Goal: Transaction & Acquisition: Book appointment/travel/reservation

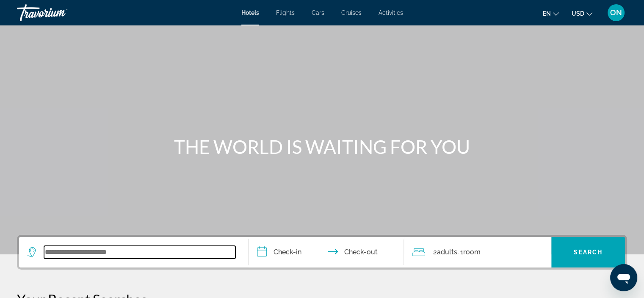
click at [77, 251] on input "Search widget" at bounding box center [139, 252] width 191 height 13
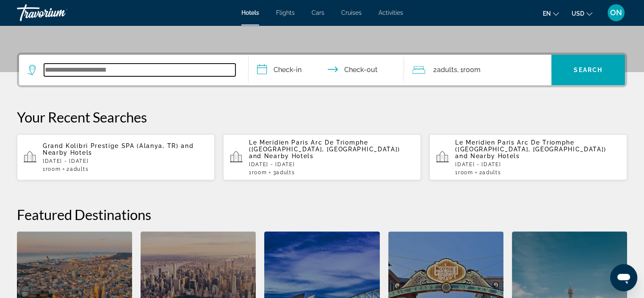
scroll to position [207, 0]
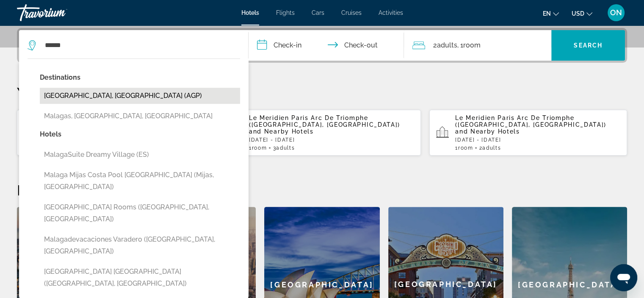
click at [83, 93] on button "[GEOGRAPHIC_DATA], [GEOGRAPHIC_DATA] (AGP)" at bounding box center [140, 96] width 200 height 16
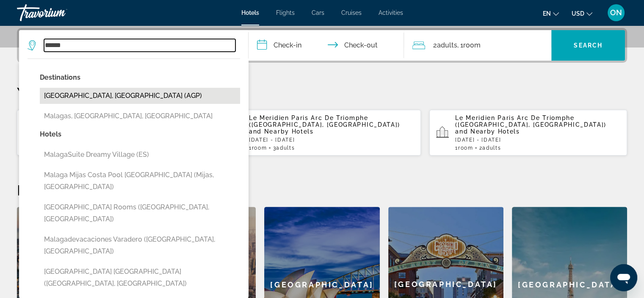
type input "**********"
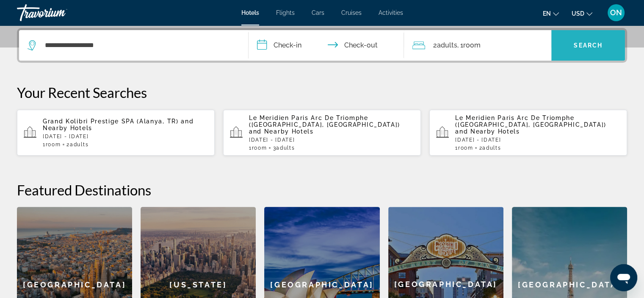
click at [563, 43] on span "Search widget" at bounding box center [588, 45] width 74 height 20
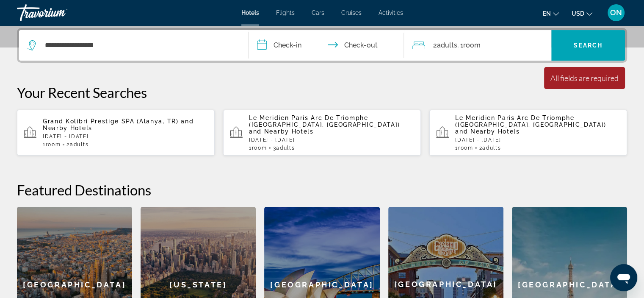
click at [288, 40] on input "**********" at bounding box center [327, 46] width 159 height 33
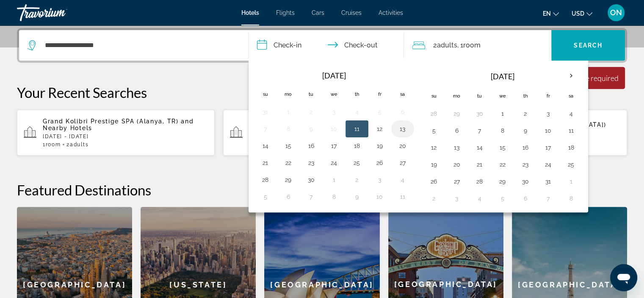
click at [400, 128] on button "13" at bounding box center [403, 129] width 14 height 12
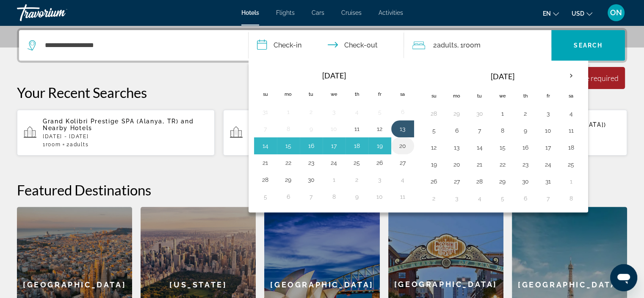
click at [400, 143] on button "20" at bounding box center [403, 146] width 14 height 12
type input "**********"
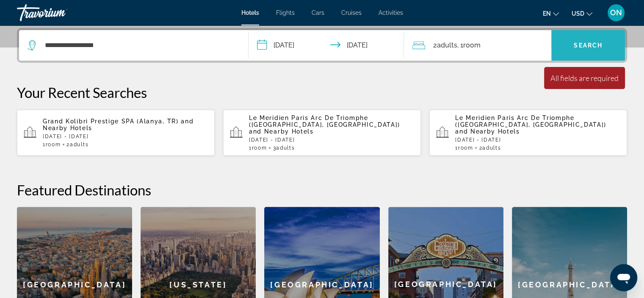
click at [586, 44] on span "Search" at bounding box center [588, 45] width 29 height 7
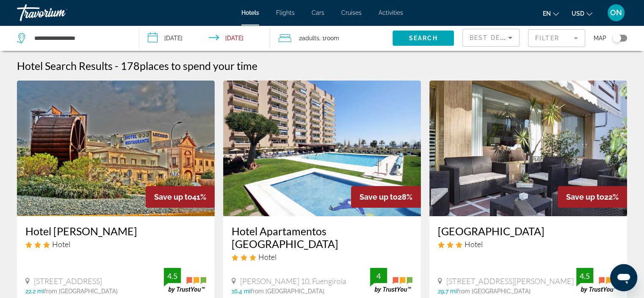
click at [574, 35] on mat-form-field "Filter" at bounding box center [556, 38] width 57 height 18
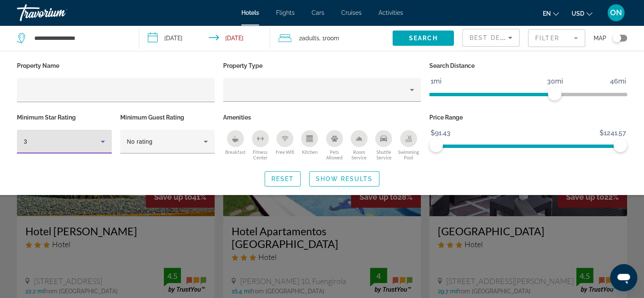
click at [102, 144] on icon "Hotel Filters" at bounding box center [103, 141] width 10 height 10
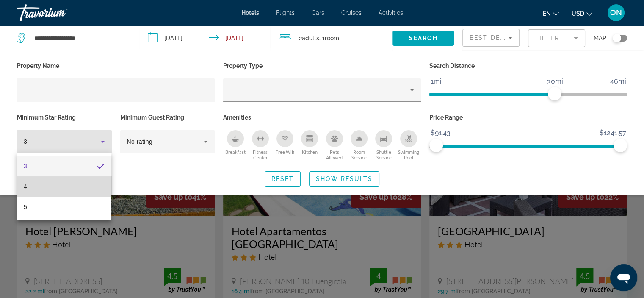
click at [30, 183] on mat-option "4" at bounding box center [64, 186] width 94 height 20
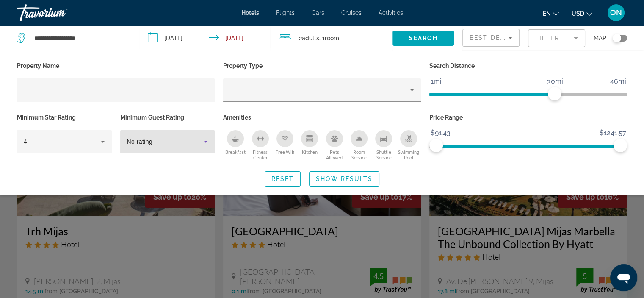
click at [208, 140] on icon "Hotel Filters" at bounding box center [206, 141] width 10 height 10
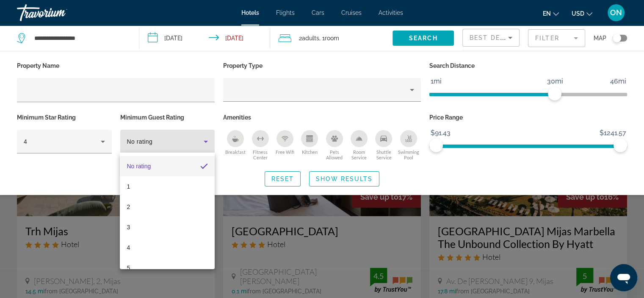
scroll to position [12, 0]
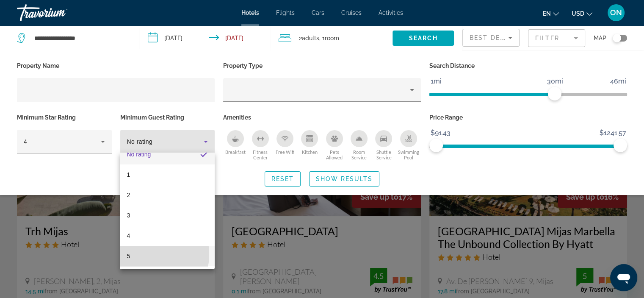
click at [136, 254] on mat-option "5" at bounding box center [167, 256] width 94 height 20
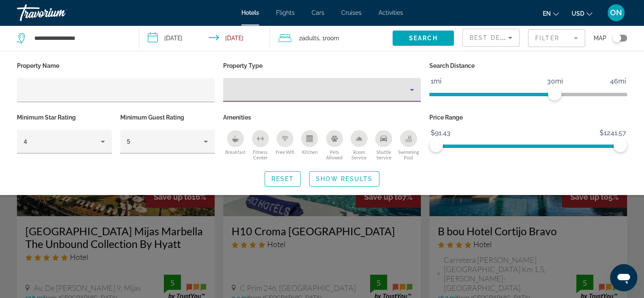
click at [412, 88] on icon "Property type" at bounding box center [412, 90] width 10 height 10
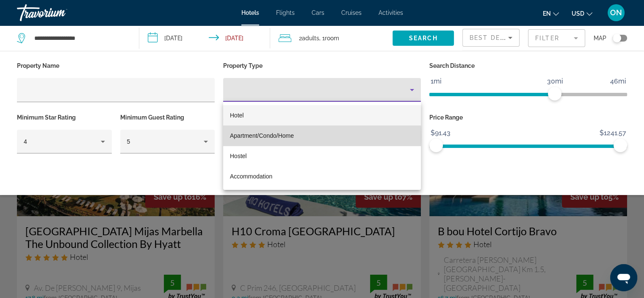
click at [263, 136] on span "Apartment/Condo/Home" at bounding box center [262, 135] width 64 height 7
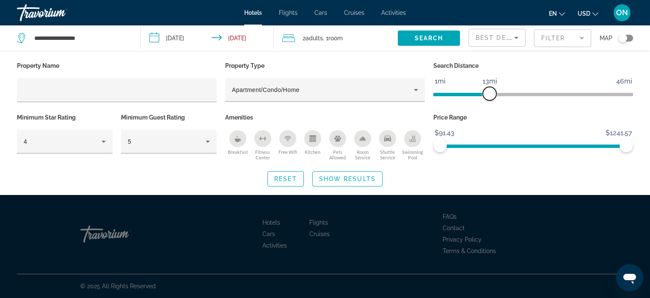
drag, startPoint x: 562, startPoint y: 93, endPoint x: 491, endPoint y: 102, distance: 71.3
click at [491, 102] on div "Search Distance 1mi 46mi 13mi" at bounding box center [533, 86] width 208 height 52
click at [352, 179] on span "Show Results" at bounding box center [347, 178] width 57 height 7
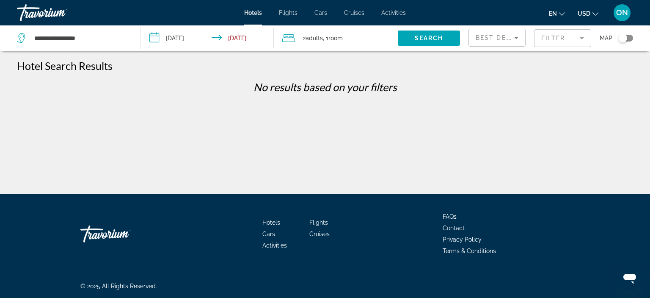
click at [564, 46] on mat-form-field "Filter" at bounding box center [562, 38] width 57 height 18
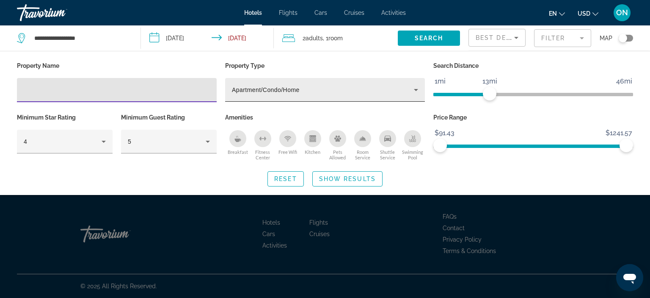
click at [414, 91] on icon "Property type" at bounding box center [416, 90] width 10 height 10
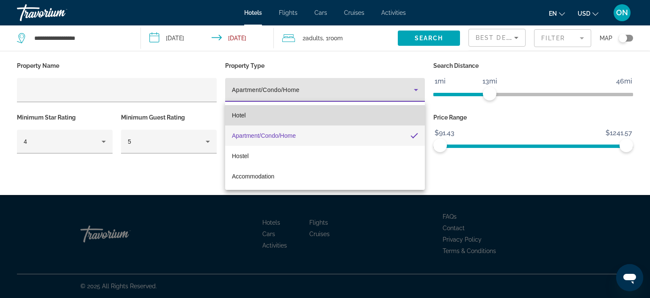
click at [300, 108] on mat-option "Hotel" at bounding box center [325, 115] width 200 height 20
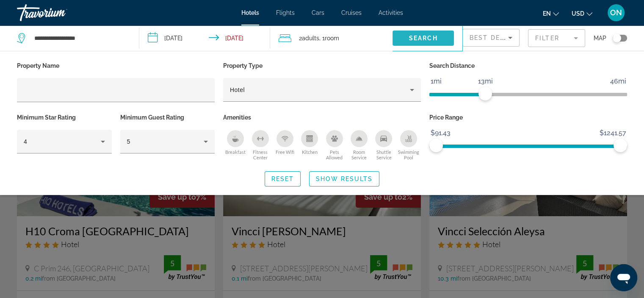
click at [422, 39] on span "Search" at bounding box center [423, 38] width 29 height 7
click at [425, 33] on span "Search widget" at bounding box center [422, 38] width 61 height 20
click at [417, 32] on span "Search widget" at bounding box center [422, 38] width 61 height 20
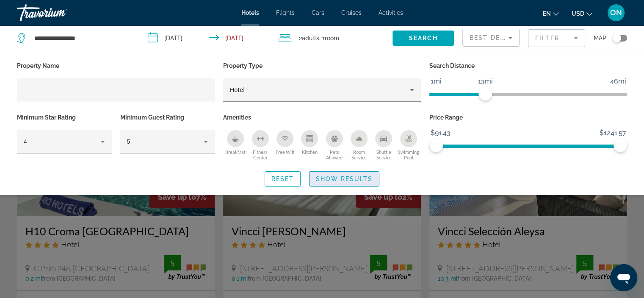
click at [342, 184] on span "Search widget" at bounding box center [343, 178] width 69 height 20
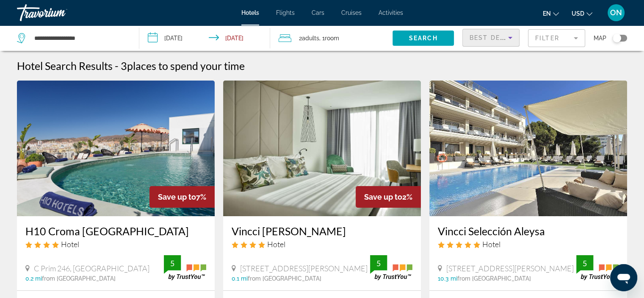
click at [510, 36] on icon "Sort by" at bounding box center [510, 38] width 10 height 10
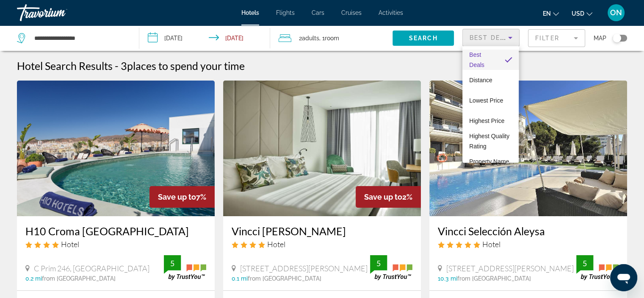
click at [549, 40] on div at bounding box center [322, 149] width 644 height 298
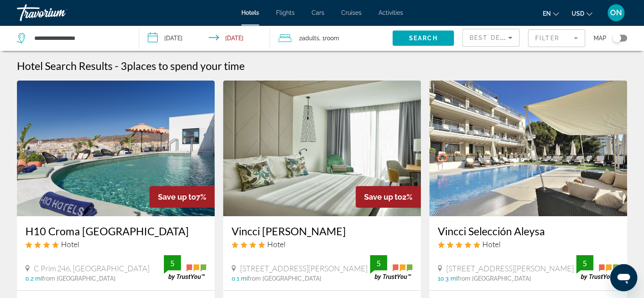
click at [582, 37] on mat-form-field "Filter" at bounding box center [556, 38] width 57 height 18
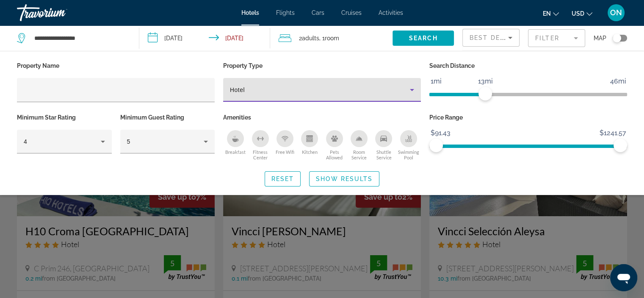
click at [411, 91] on icon "Property type" at bounding box center [412, 90] width 10 height 10
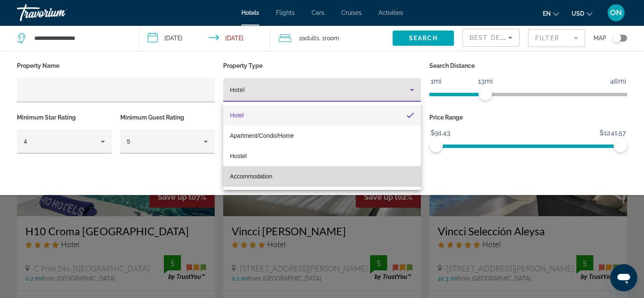
click at [240, 179] on span "Accommodation" at bounding box center [251, 176] width 42 height 7
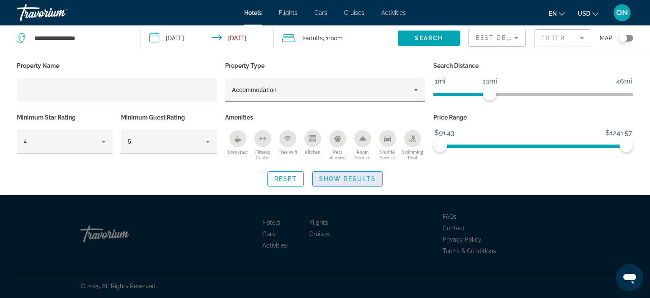
click at [346, 179] on span "Show Results" at bounding box center [347, 178] width 57 height 7
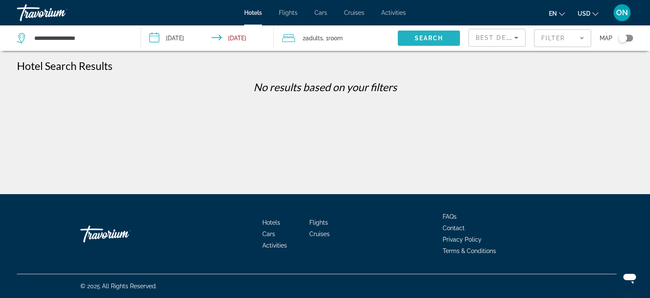
click at [422, 40] on span "Search" at bounding box center [429, 38] width 29 height 7
click at [543, 40] on mat-form-field "Filter" at bounding box center [562, 38] width 57 height 18
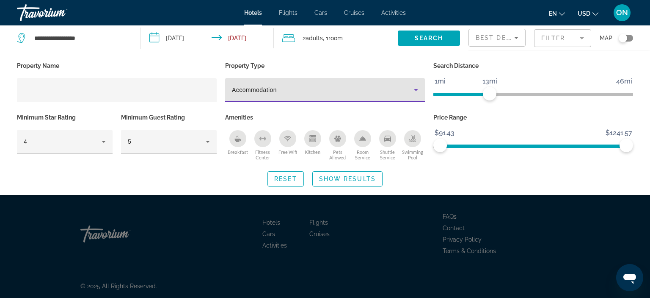
click at [420, 88] on icon "Property type" at bounding box center [416, 90] width 10 height 10
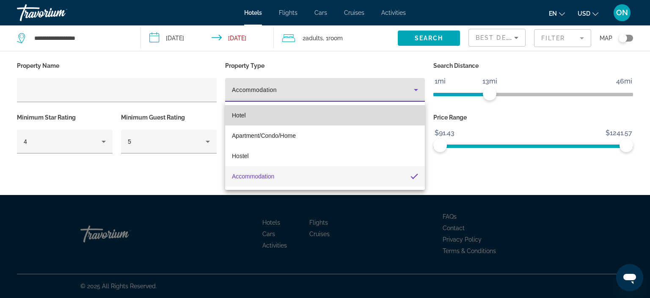
click at [240, 114] on span "Hotel" at bounding box center [239, 115] width 14 height 7
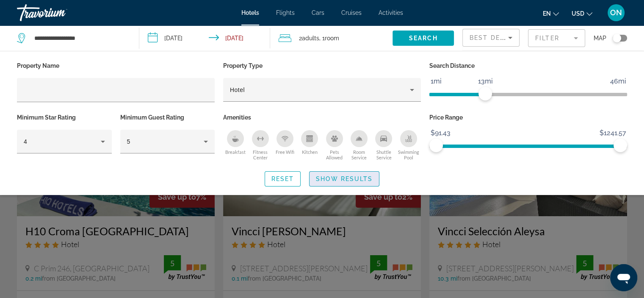
click at [339, 181] on span "Show Results" at bounding box center [344, 178] width 57 height 7
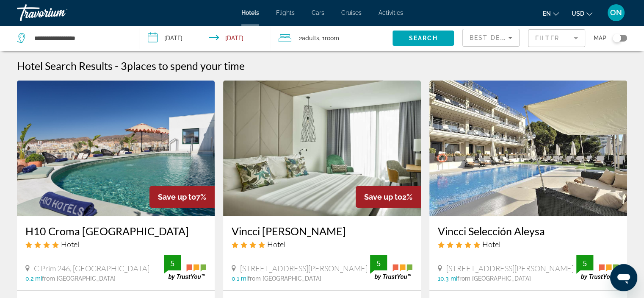
click at [578, 8] on button "USD USD ($) MXN (Mex$) CAD (Can$) GBP (£) EUR (€) AUD (A$) NZD (NZ$) CNY (CN¥)" at bounding box center [581, 13] width 21 height 12
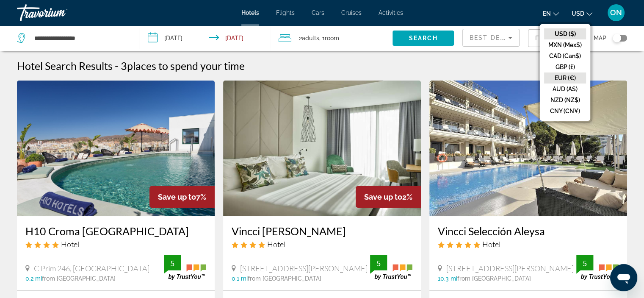
click at [562, 74] on button "EUR (€)" at bounding box center [565, 77] width 42 height 11
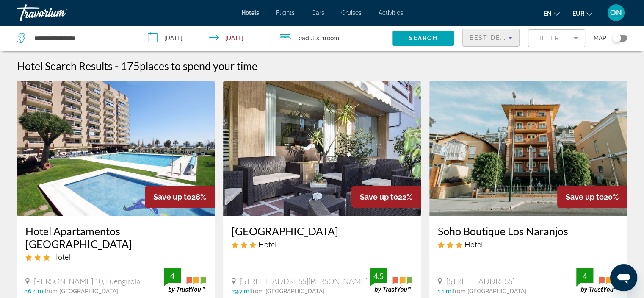
click at [483, 36] on span "Best Deals" at bounding box center [491, 37] width 44 height 7
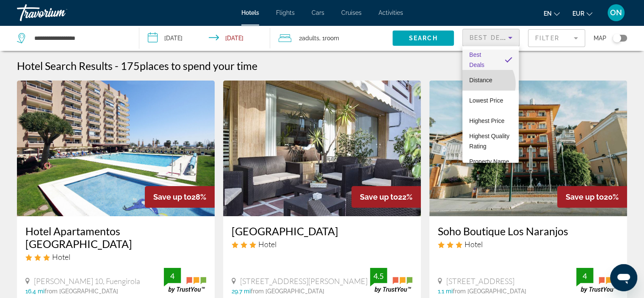
click at [483, 84] on span "Distance" at bounding box center [480, 80] width 23 height 10
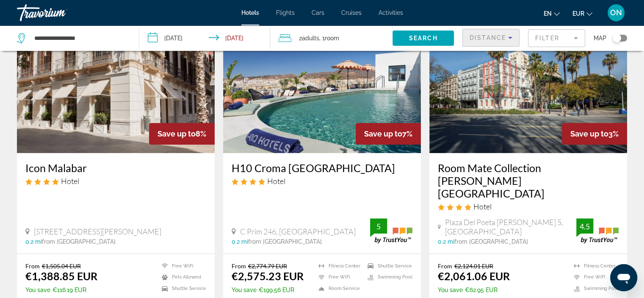
scroll to position [685, 0]
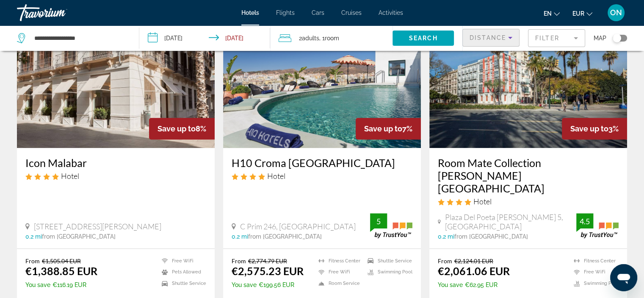
click at [114, 72] on img "Main content" at bounding box center [116, 79] width 198 height 135
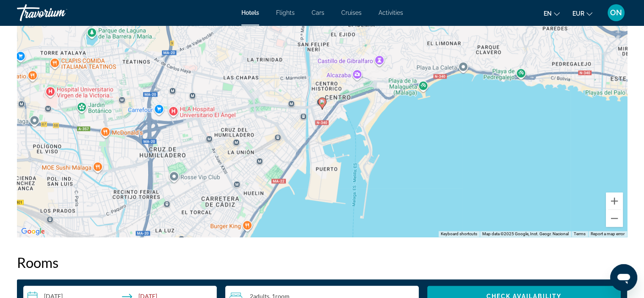
scroll to position [864, 0]
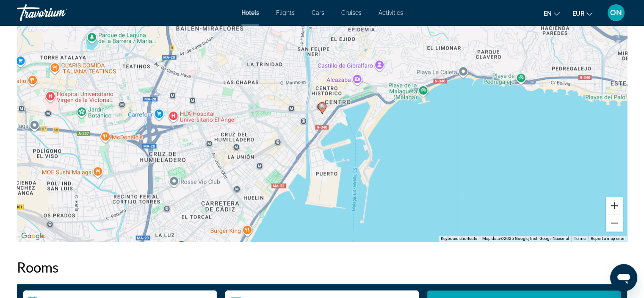
click at [613, 206] on button "Zoom in" at bounding box center [614, 205] width 17 height 17
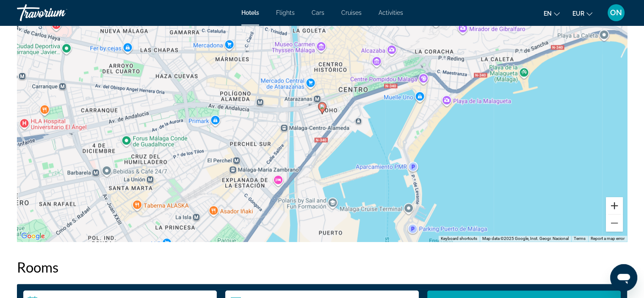
click at [613, 206] on button "Zoom in" at bounding box center [614, 205] width 17 height 17
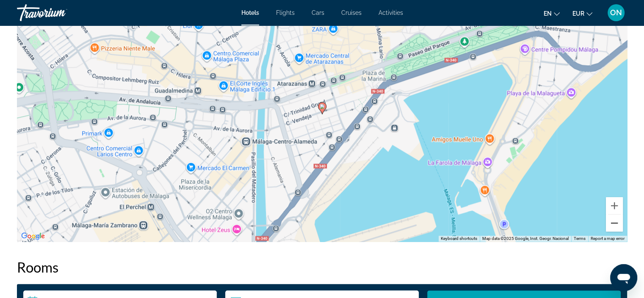
click at [614, 226] on button "Zoom out" at bounding box center [614, 222] width 17 height 17
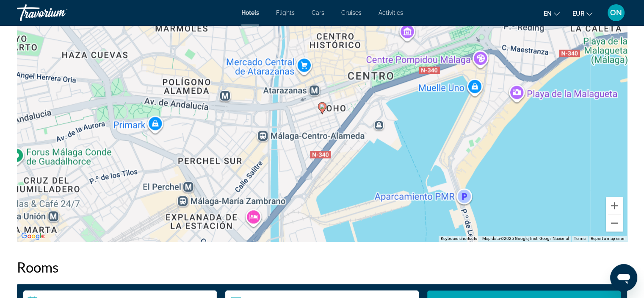
click at [614, 226] on button "Zoom out" at bounding box center [614, 222] width 17 height 17
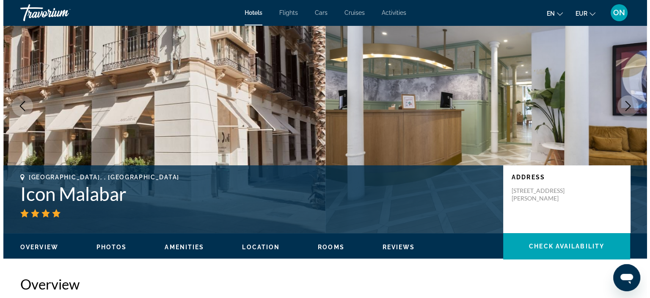
scroll to position [0, 0]
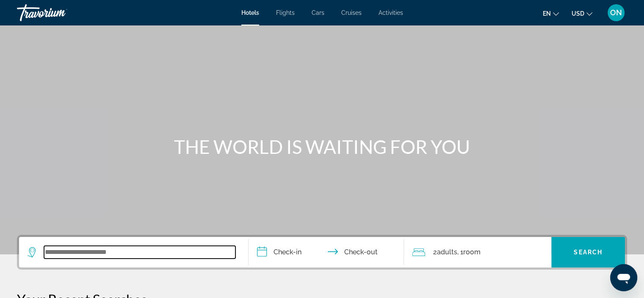
click at [102, 251] on input "Search widget" at bounding box center [139, 252] width 191 height 13
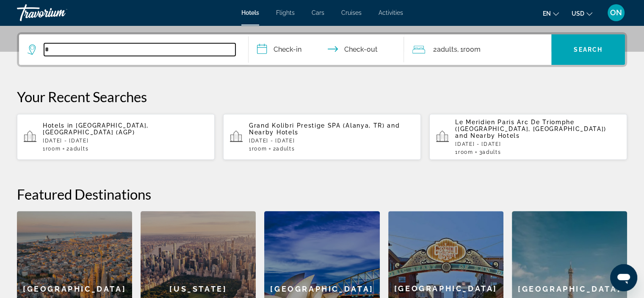
scroll to position [207, 0]
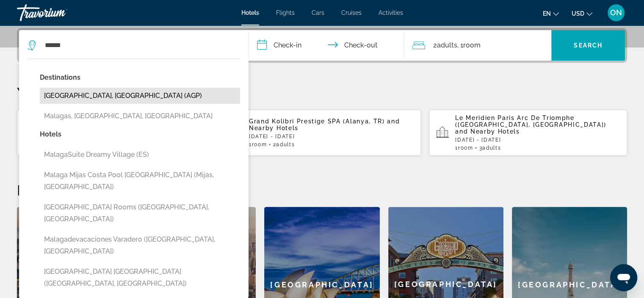
click at [80, 95] on button "[GEOGRAPHIC_DATA], [GEOGRAPHIC_DATA] (AGP)" at bounding box center [140, 96] width 200 height 16
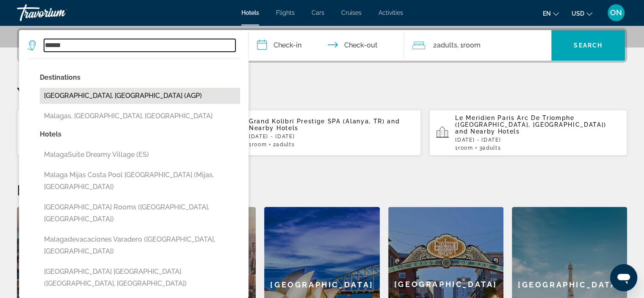
type input "**********"
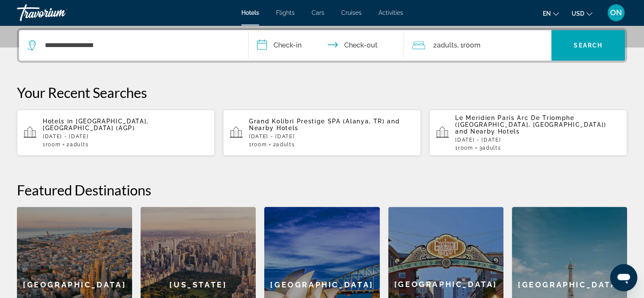
click at [284, 51] on input "**********" at bounding box center [327, 46] width 159 height 33
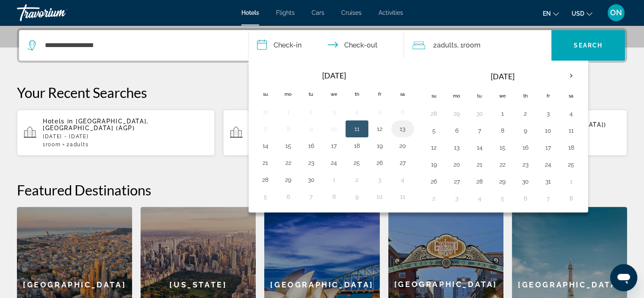
click at [399, 126] on button "13" at bounding box center [403, 129] width 14 height 12
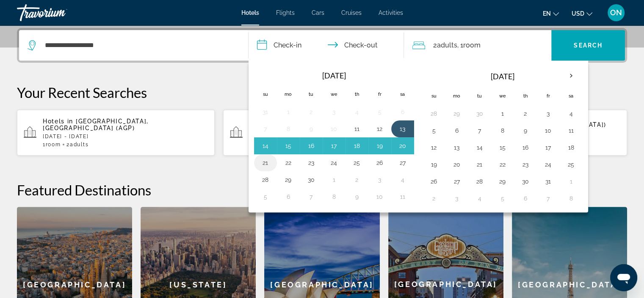
click at [259, 161] on button "21" at bounding box center [266, 163] width 14 height 12
type input "**********"
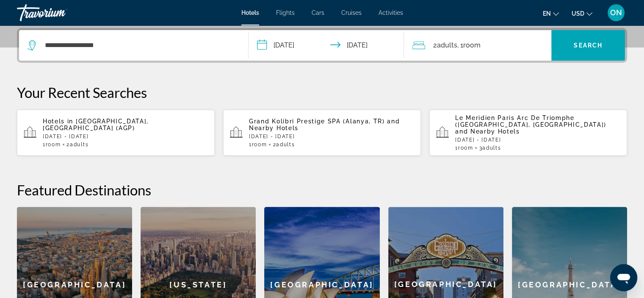
click at [500, 47] on div "2 Adult Adults , 1 Room rooms" at bounding box center [481, 45] width 139 height 12
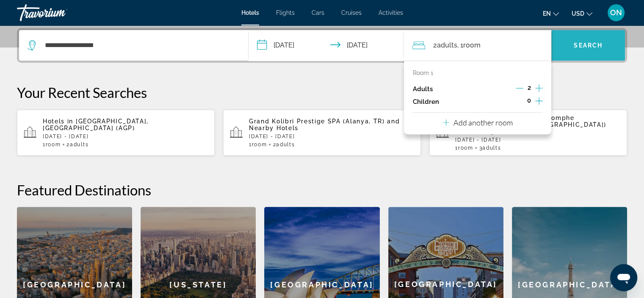
click at [593, 45] on span "Search" at bounding box center [588, 45] width 29 height 7
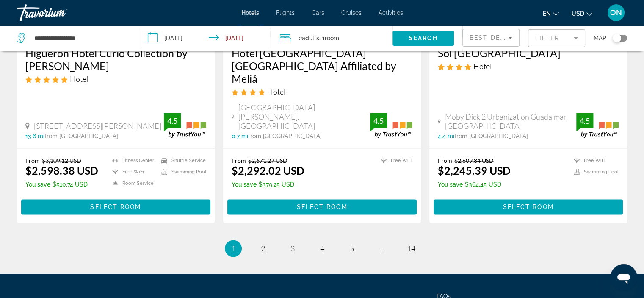
scroll to position [1086, 0]
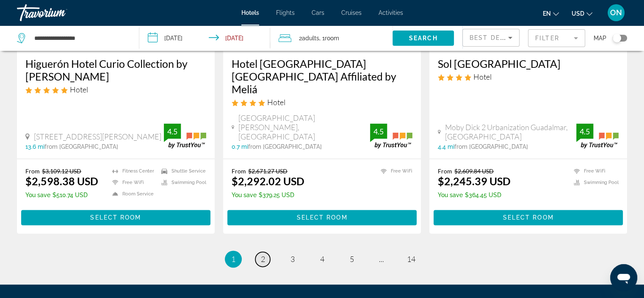
click at [265, 254] on span "2" at bounding box center [263, 258] width 4 height 9
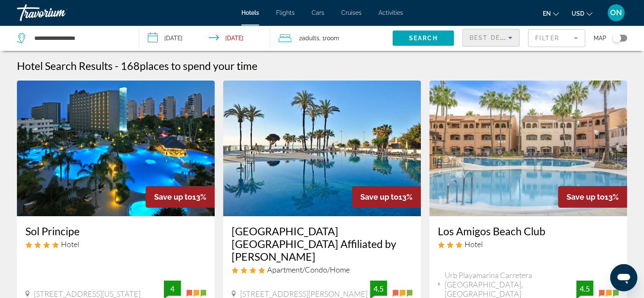
click at [511, 36] on icon "Sort by" at bounding box center [510, 38] width 10 height 10
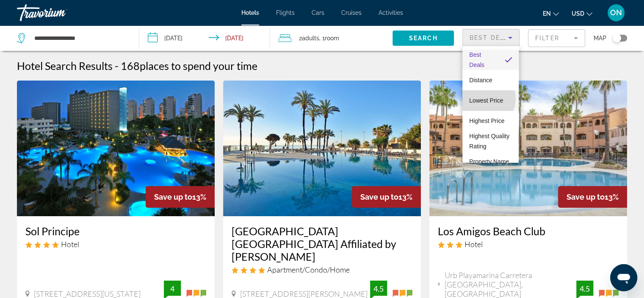
click at [488, 99] on span "Lowest Price" at bounding box center [486, 100] width 34 height 7
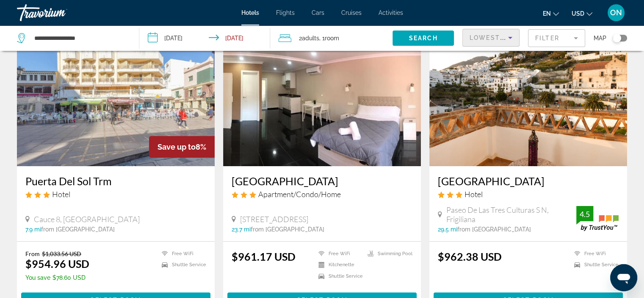
scroll to position [55, 0]
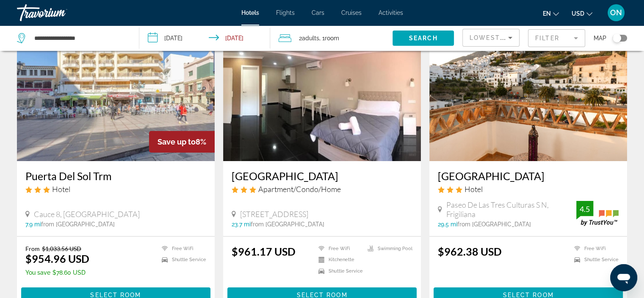
click at [579, 11] on span "USD" at bounding box center [577, 13] width 13 height 7
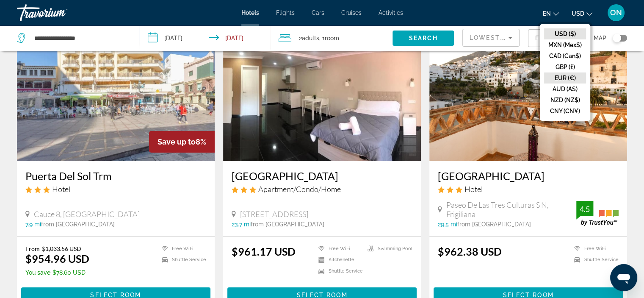
click at [564, 75] on button "EUR (€)" at bounding box center [565, 77] width 42 height 11
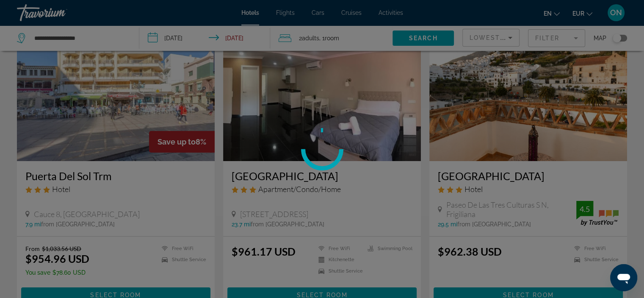
scroll to position [0, 0]
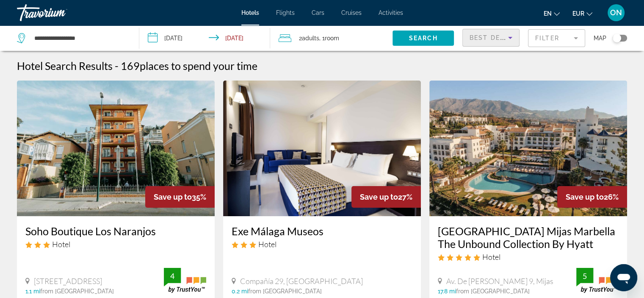
click at [510, 35] on icon "Sort by" at bounding box center [510, 38] width 10 height 10
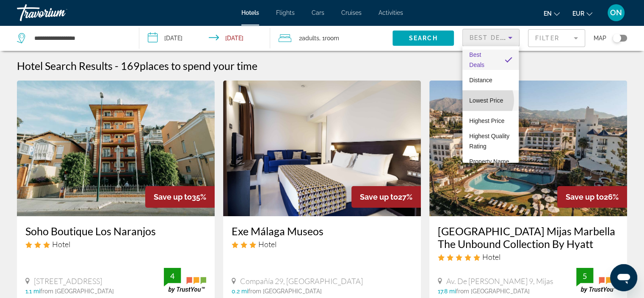
click at [481, 100] on span "Lowest Price" at bounding box center [486, 100] width 34 height 7
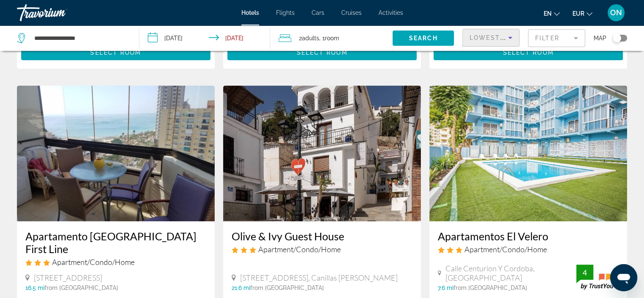
scroll to position [341, 0]
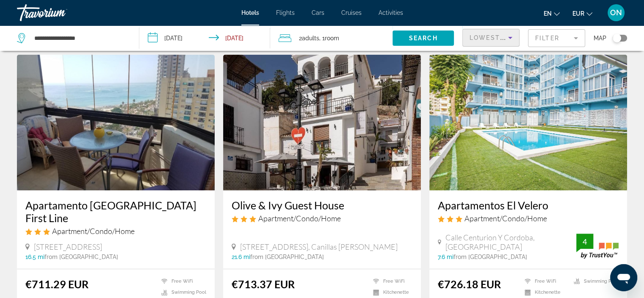
click at [110, 123] on img "Main content" at bounding box center [116, 122] width 198 height 135
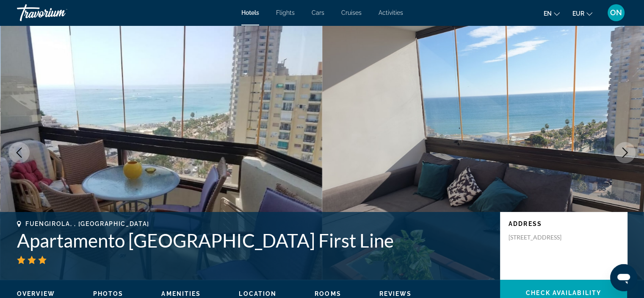
click at [624, 149] on icon "Next image" at bounding box center [625, 152] width 6 height 10
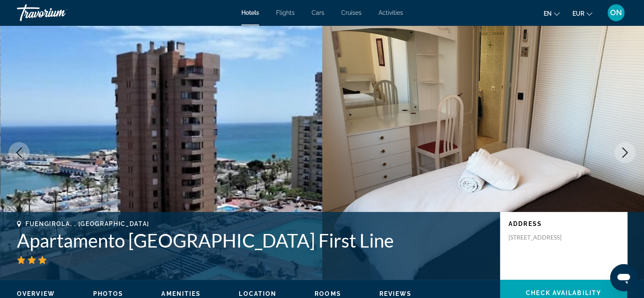
click at [624, 149] on icon "Next image" at bounding box center [625, 152] width 6 height 10
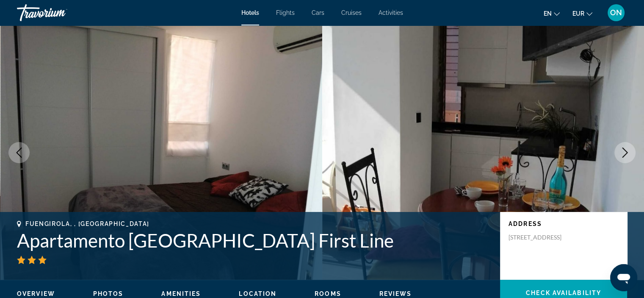
click at [624, 149] on icon "Next image" at bounding box center [625, 152] width 6 height 10
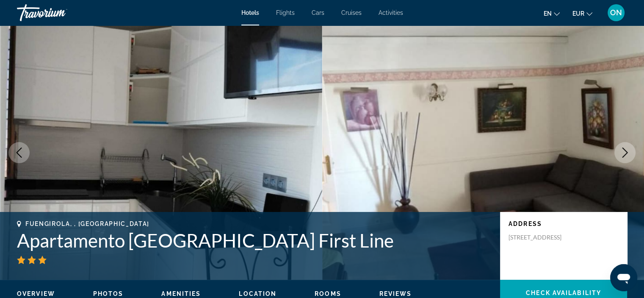
click at [624, 149] on icon "Next image" at bounding box center [625, 152] width 6 height 10
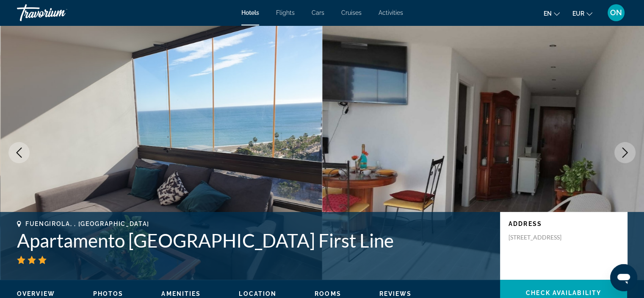
click at [624, 149] on icon "Next image" at bounding box center [625, 152] width 6 height 10
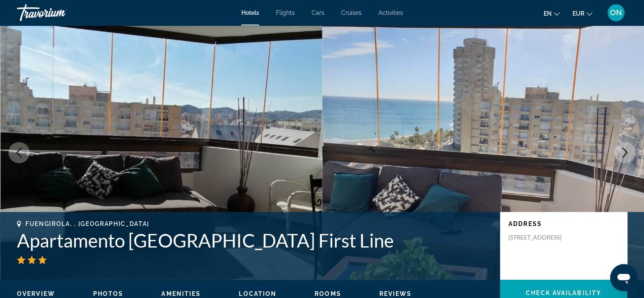
click at [624, 149] on icon "Next image" at bounding box center [625, 152] width 6 height 10
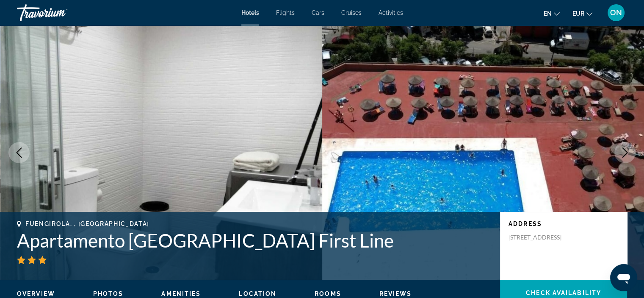
click at [624, 149] on icon "Next image" at bounding box center [625, 152] width 6 height 10
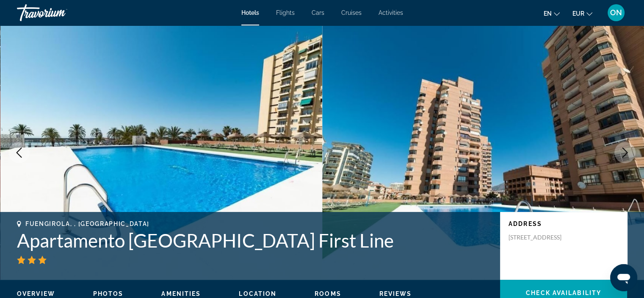
click at [624, 149] on icon "Next image" at bounding box center [625, 152] width 6 height 10
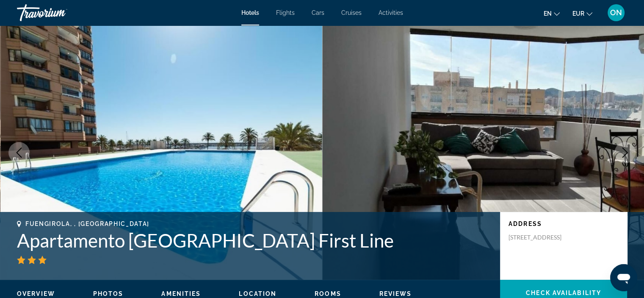
click at [624, 149] on icon "Next image" at bounding box center [625, 152] width 6 height 10
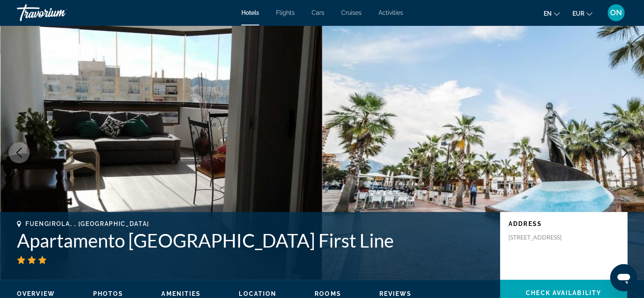
click at [624, 149] on icon "Next image" at bounding box center [625, 152] width 6 height 10
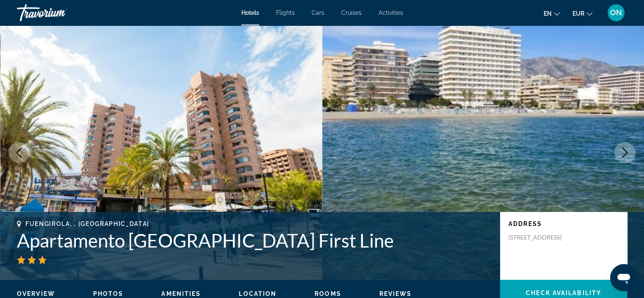
click at [624, 149] on icon "Next image" at bounding box center [625, 152] width 6 height 10
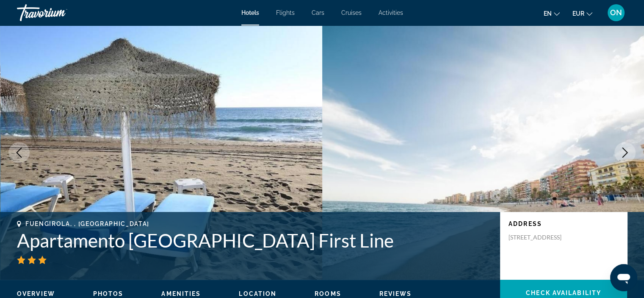
click at [13, 149] on button "Previous image" at bounding box center [18, 152] width 21 height 21
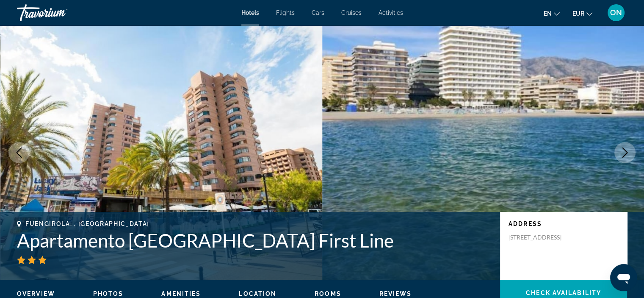
click at [611, 150] on img "Main content" at bounding box center [483, 152] width 322 height 254
click at [620, 153] on icon "Next image" at bounding box center [625, 152] width 10 height 10
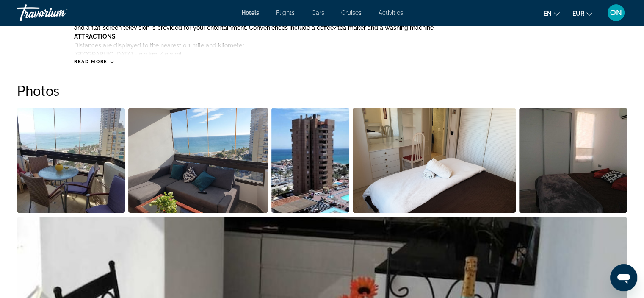
scroll to position [373, 0]
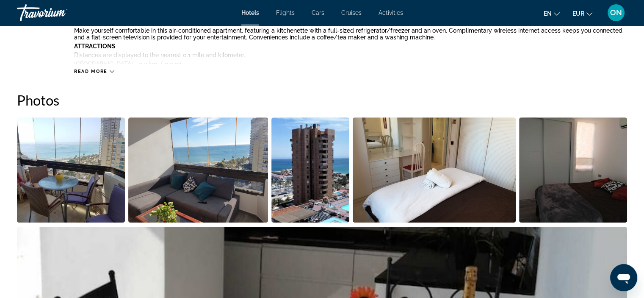
click at [79, 182] on img "Open full-screen image slider" at bounding box center [71, 169] width 108 height 105
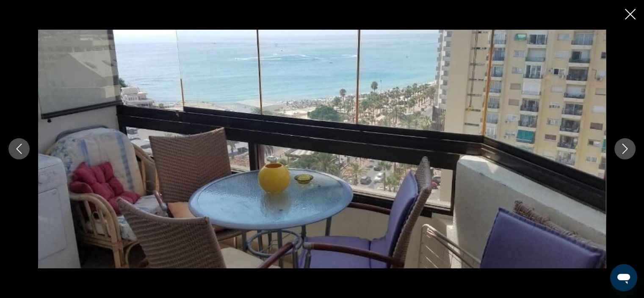
click at [623, 154] on icon "Next image" at bounding box center [625, 149] width 10 height 10
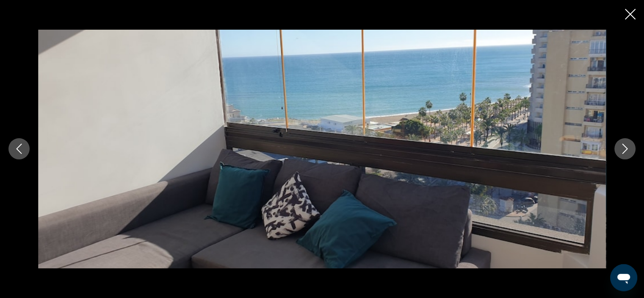
click at [623, 154] on icon "Next image" at bounding box center [625, 149] width 10 height 10
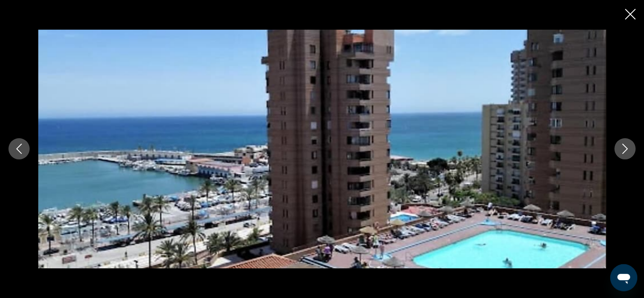
click at [623, 154] on icon "Next image" at bounding box center [625, 149] width 10 height 10
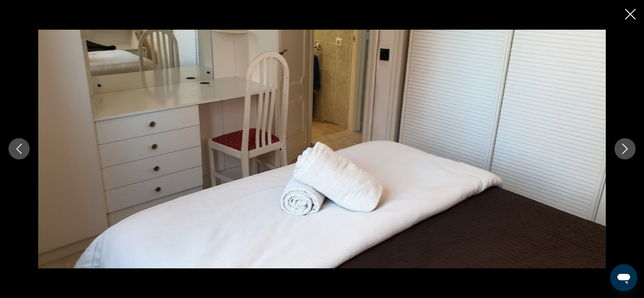
click at [623, 154] on icon "Next image" at bounding box center [625, 149] width 10 height 10
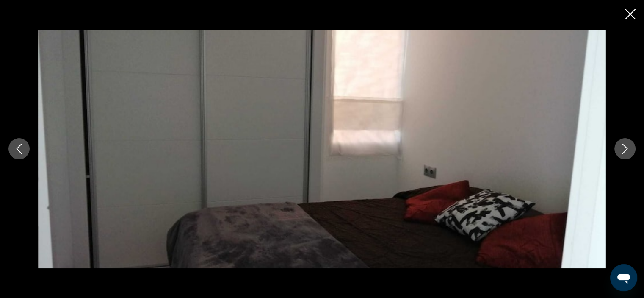
click at [623, 154] on icon "Next image" at bounding box center [625, 149] width 10 height 10
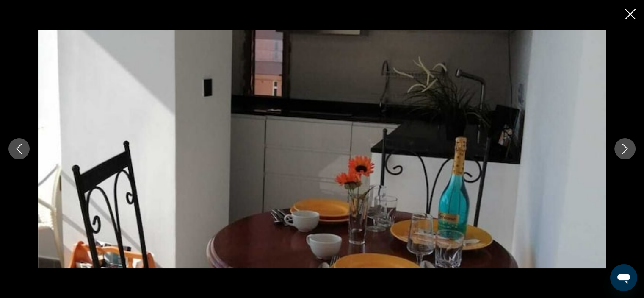
click at [623, 154] on icon "Next image" at bounding box center [625, 149] width 10 height 10
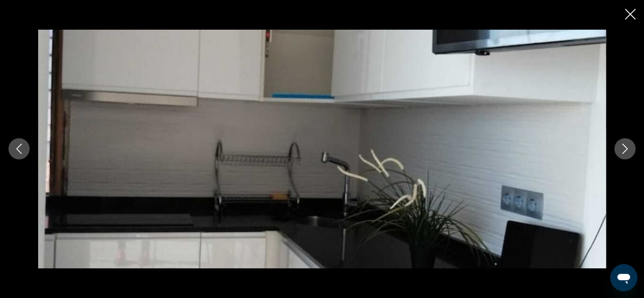
click at [623, 154] on icon "Next image" at bounding box center [625, 149] width 10 height 10
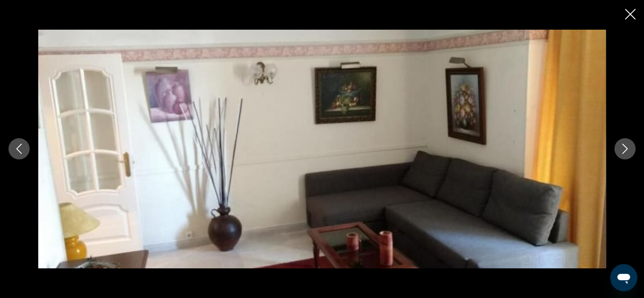
click at [623, 154] on icon "Next image" at bounding box center [625, 149] width 10 height 10
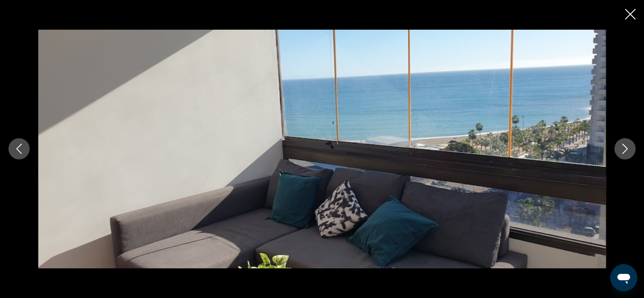
click at [623, 154] on icon "Next image" at bounding box center [625, 149] width 10 height 10
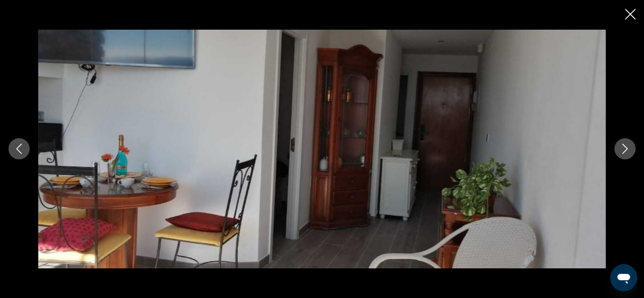
click at [623, 148] on icon "Next image" at bounding box center [625, 149] width 10 height 10
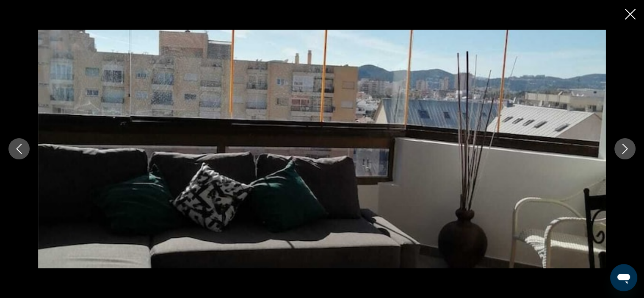
click at [625, 12] on icon "Close slideshow" at bounding box center [630, 14] width 11 height 11
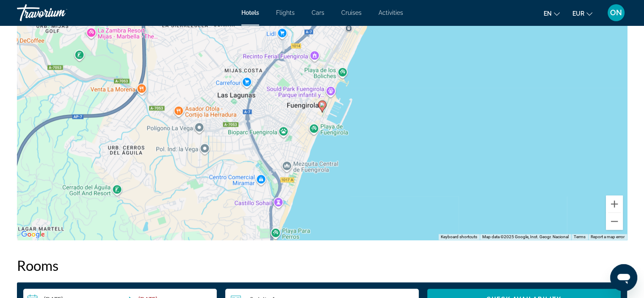
scroll to position [854, 0]
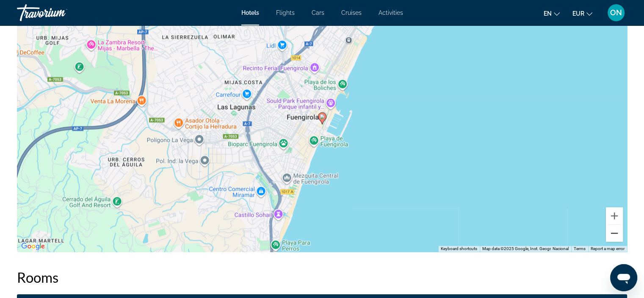
click at [608, 235] on button "Zoom out" at bounding box center [614, 232] width 17 height 17
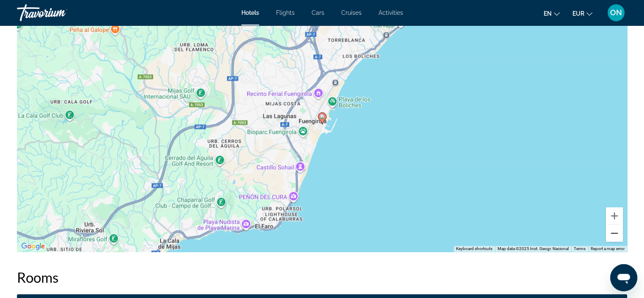
click at [608, 235] on button "Zoom out" at bounding box center [614, 232] width 17 height 17
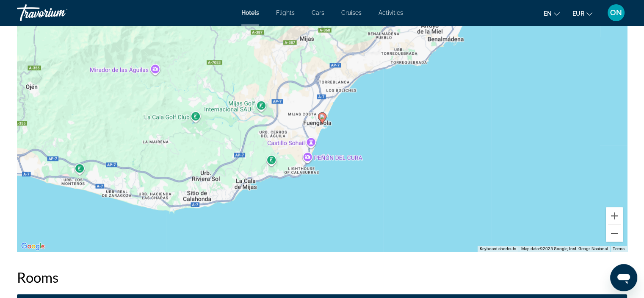
click at [608, 235] on button "Zoom out" at bounding box center [614, 232] width 17 height 17
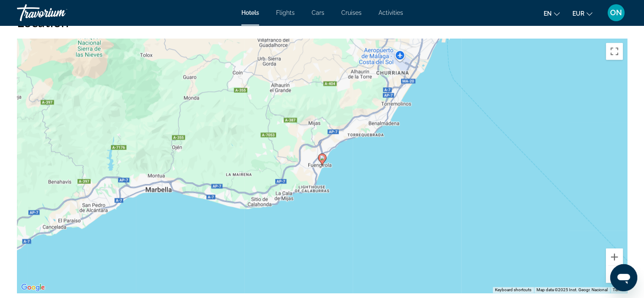
scroll to position [817, 0]
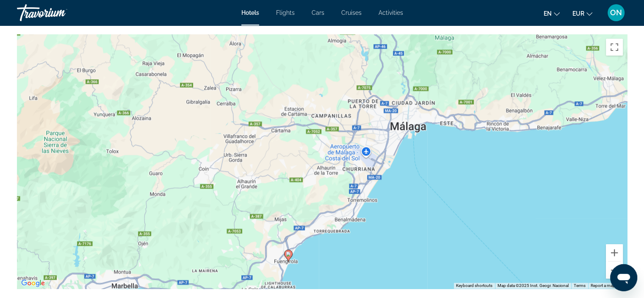
drag, startPoint x: 363, startPoint y: 66, endPoint x: 329, endPoint y: 168, distance: 107.1
click at [329, 168] on div "To activate drag with keyboard, press Alt + Enter. Once in keyboard drag state,…" at bounding box center [322, 161] width 610 height 254
